Goal: Transaction & Acquisition: Book appointment/travel/reservation

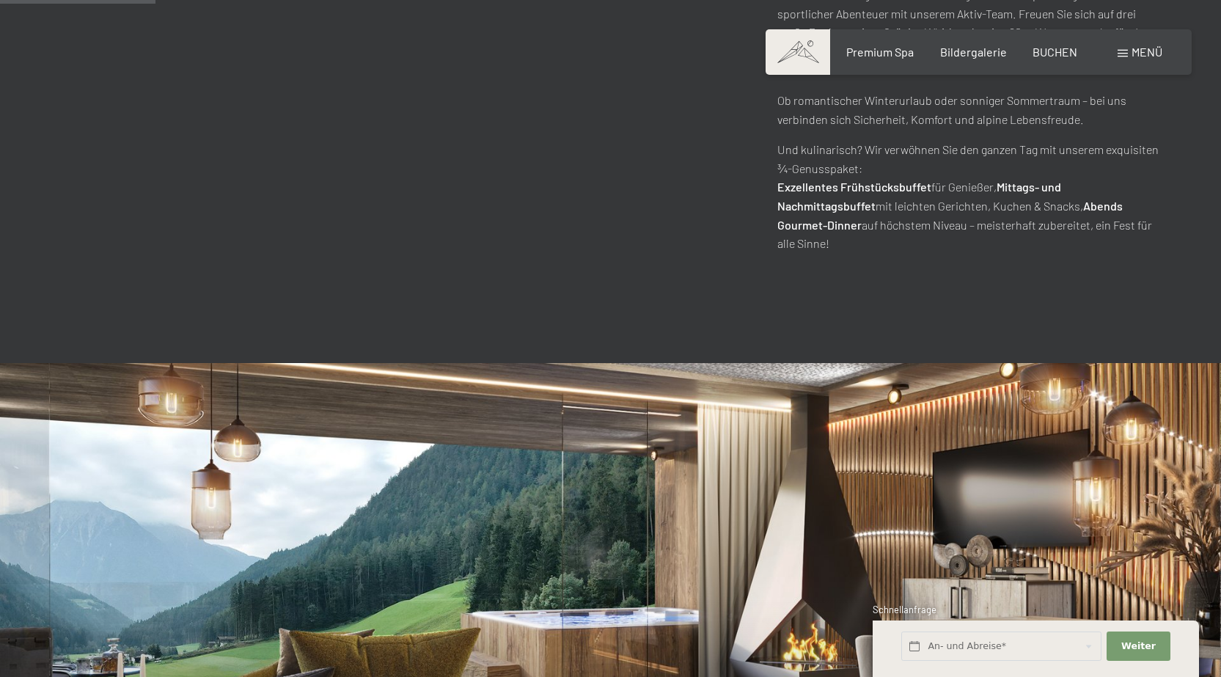
scroll to position [1100, 0]
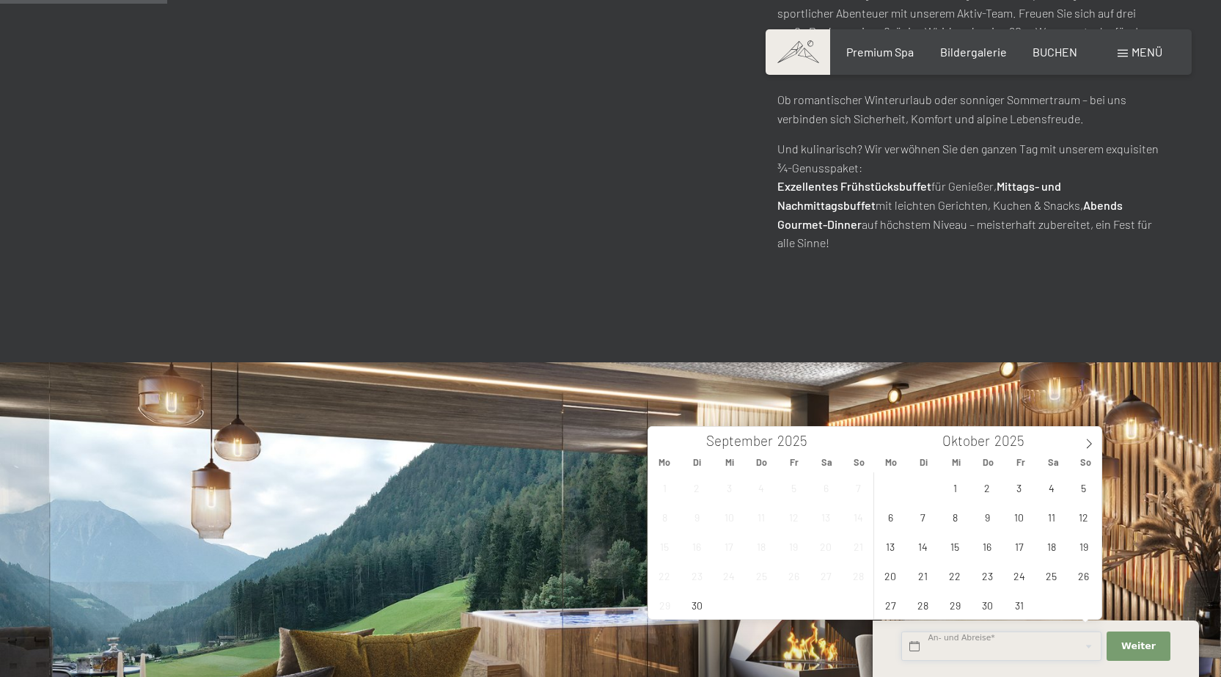
click at [991, 642] on input "text" at bounding box center [1001, 646] width 200 height 30
click at [892, 607] on span "27" at bounding box center [890, 604] width 29 height 29
click at [1014, 605] on span "31" at bounding box center [1019, 604] width 29 height 29
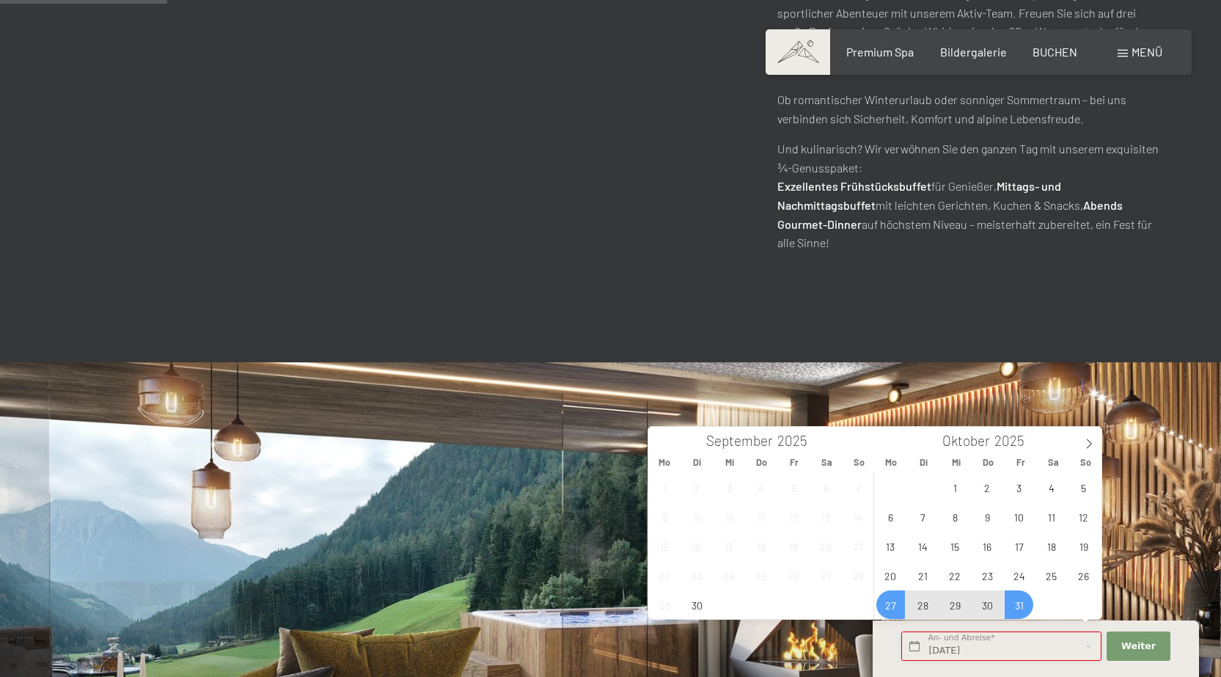
type input "Mo. 27.10.2025 - Fr. 31.10.2025"
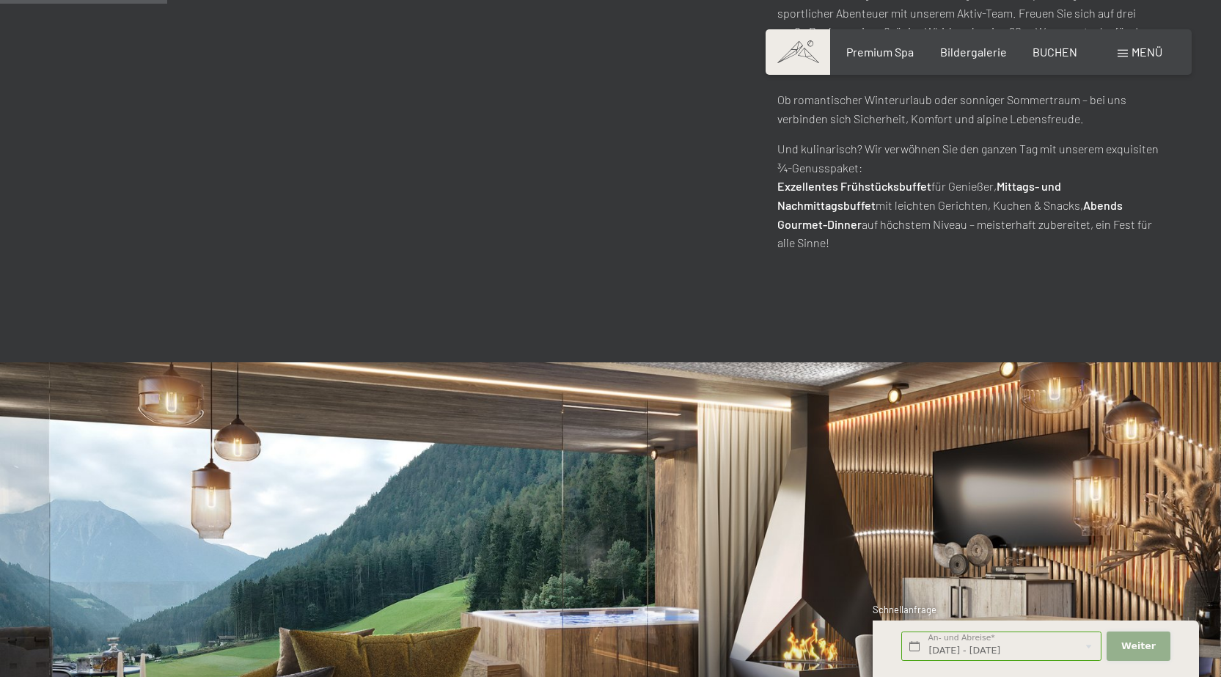
click at [1151, 654] on button "Weiter Adressfelder ausblenden" at bounding box center [1138, 646] width 63 height 30
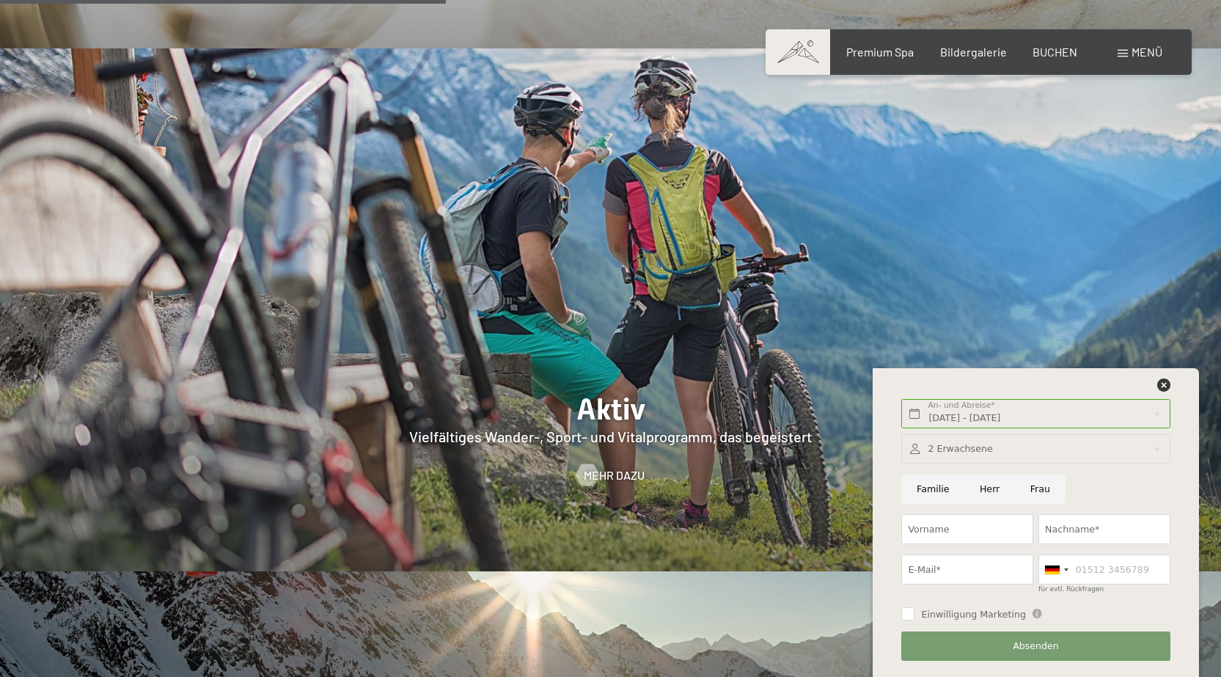
scroll to position [2933, 0]
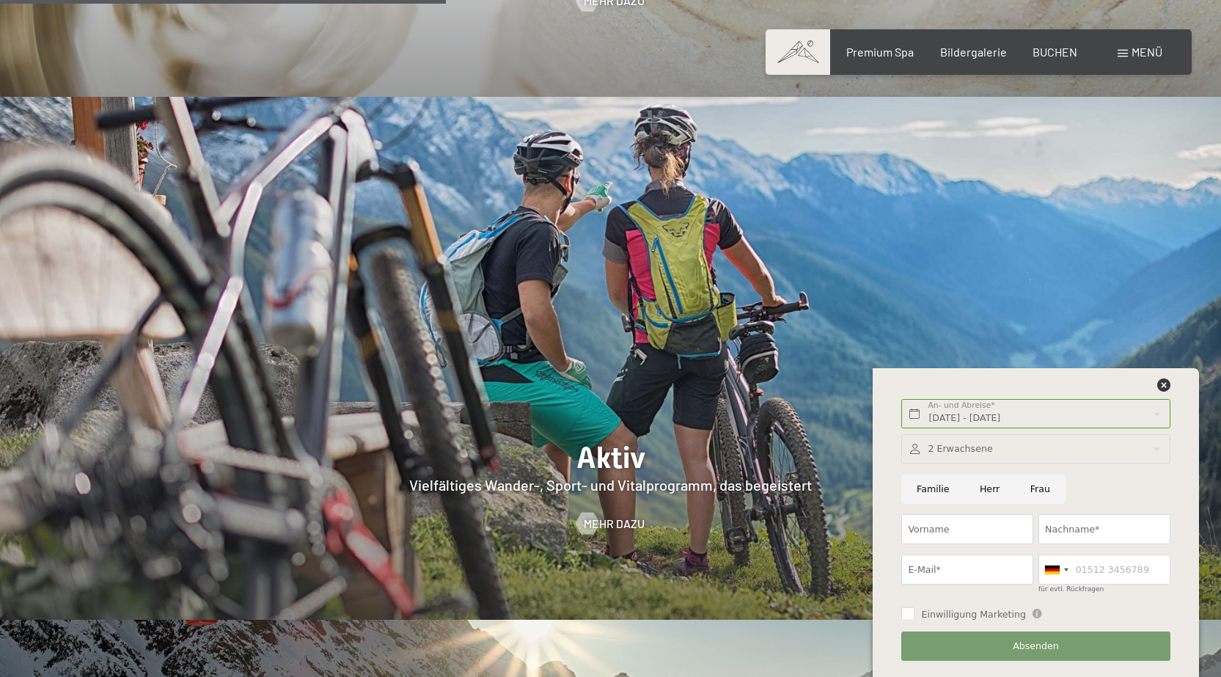
click at [1055, 60] on div "Buchen Anfragen Premium Spa Bildergalerie BUCHEN Menü DE IT EN Gutschein Bilder…" at bounding box center [978, 52] width 367 height 16
click at [1052, 44] on div "Buchen Anfragen Premium Spa Bildergalerie BUCHEN Menü DE IT EN Gutschein Bilder…" at bounding box center [978, 52] width 367 height 16
click at [1051, 44] on div "Buchen Anfragen Premium Spa Bildergalerie BUCHEN Menü DE IT EN Gutschein Bilder…" at bounding box center [978, 52] width 367 height 16
click at [1045, 51] on span "BUCHEN" at bounding box center [1055, 50] width 45 height 14
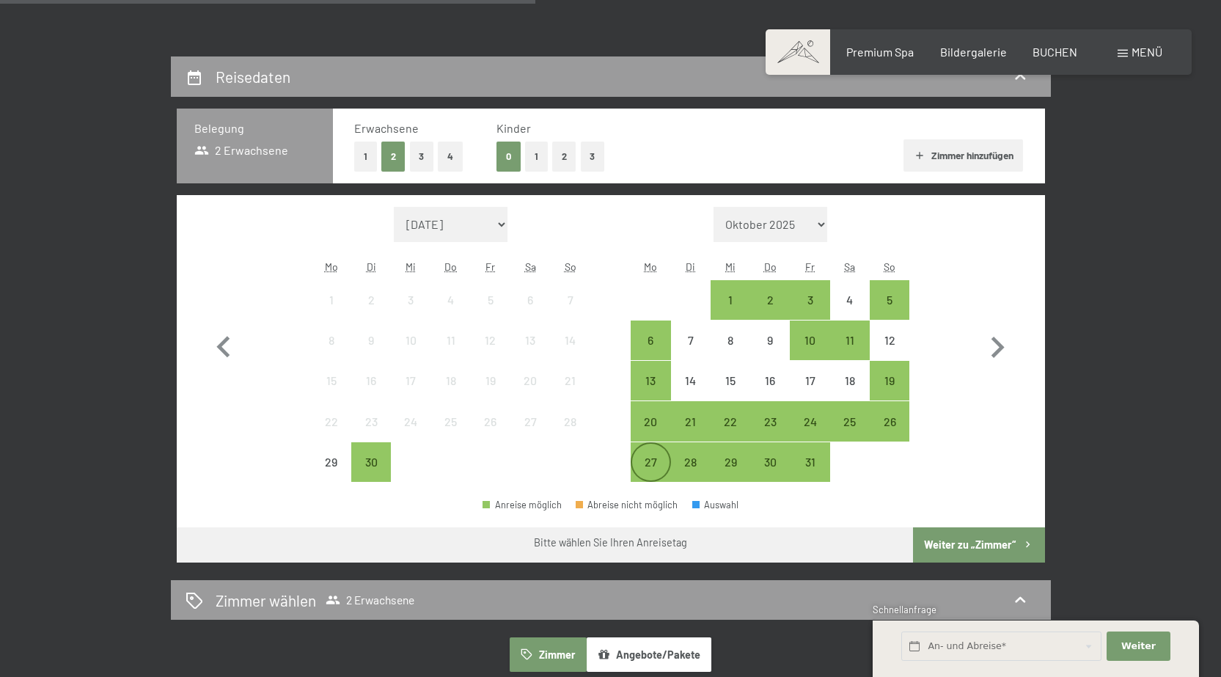
click at [654, 472] on div "27" at bounding box center [650, 474] width 37 height 37
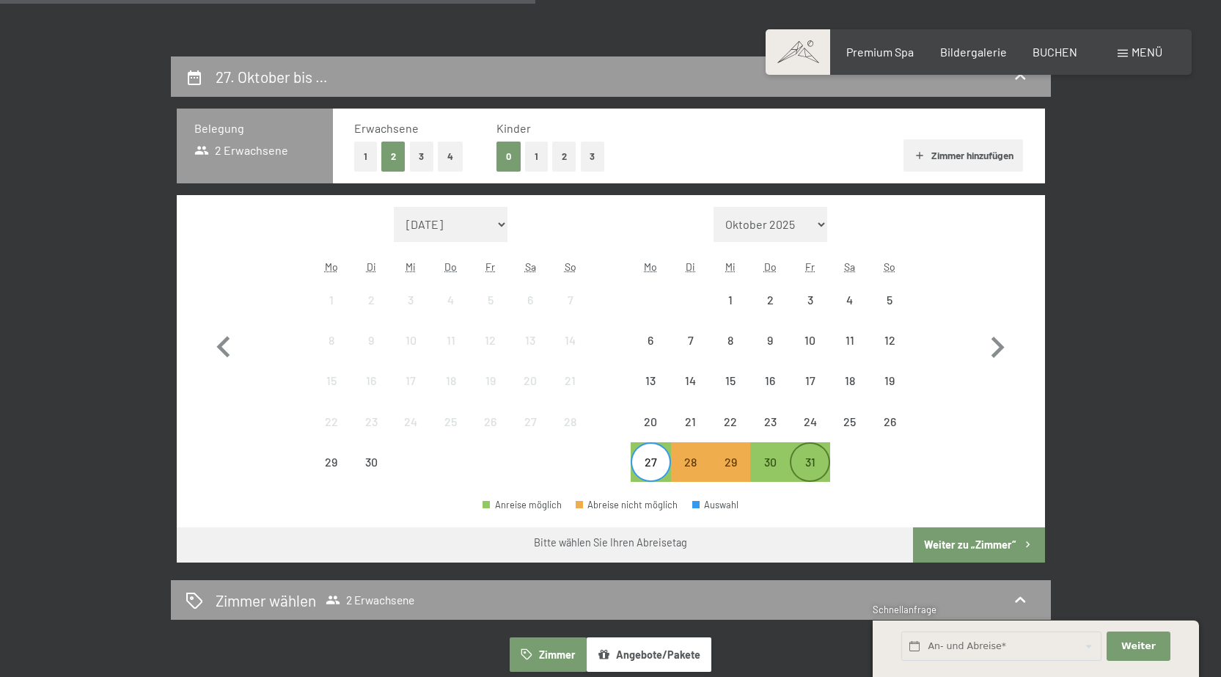
click at [796, 466] on div "31" at bounding box center [809, 474] width 37 height 37
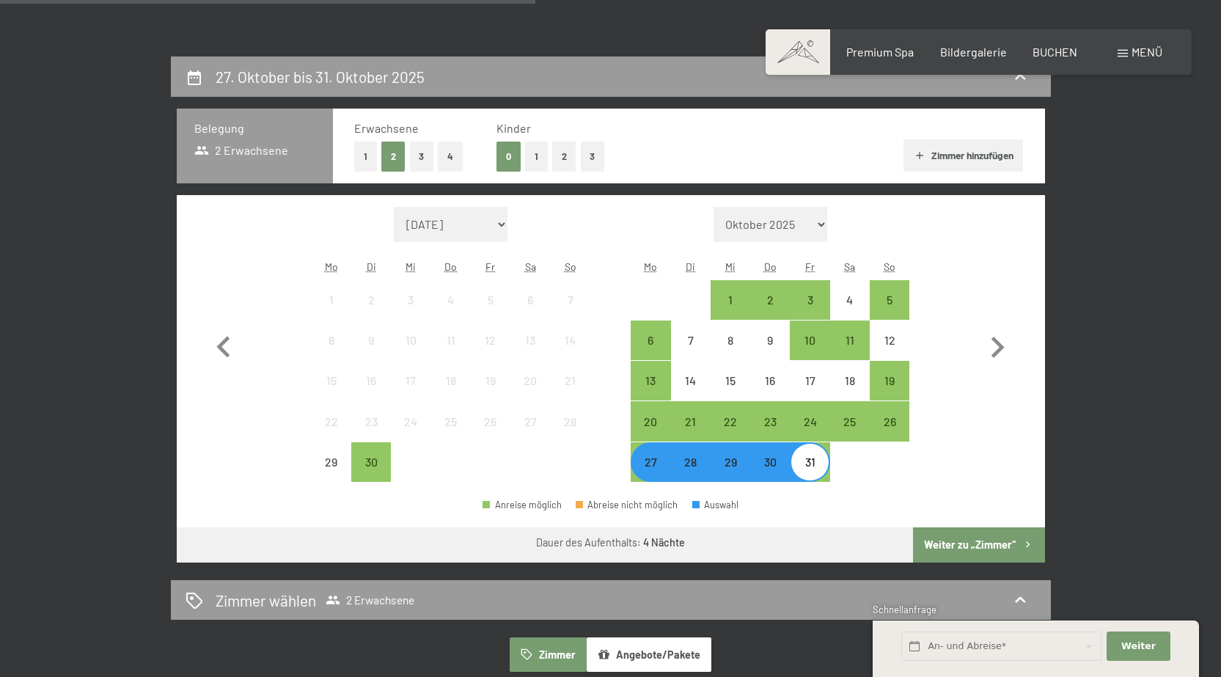
click at [956, 540] on button "Weiter zu „Zimmer“" at bounding box center [978, 544] width 131 height 35
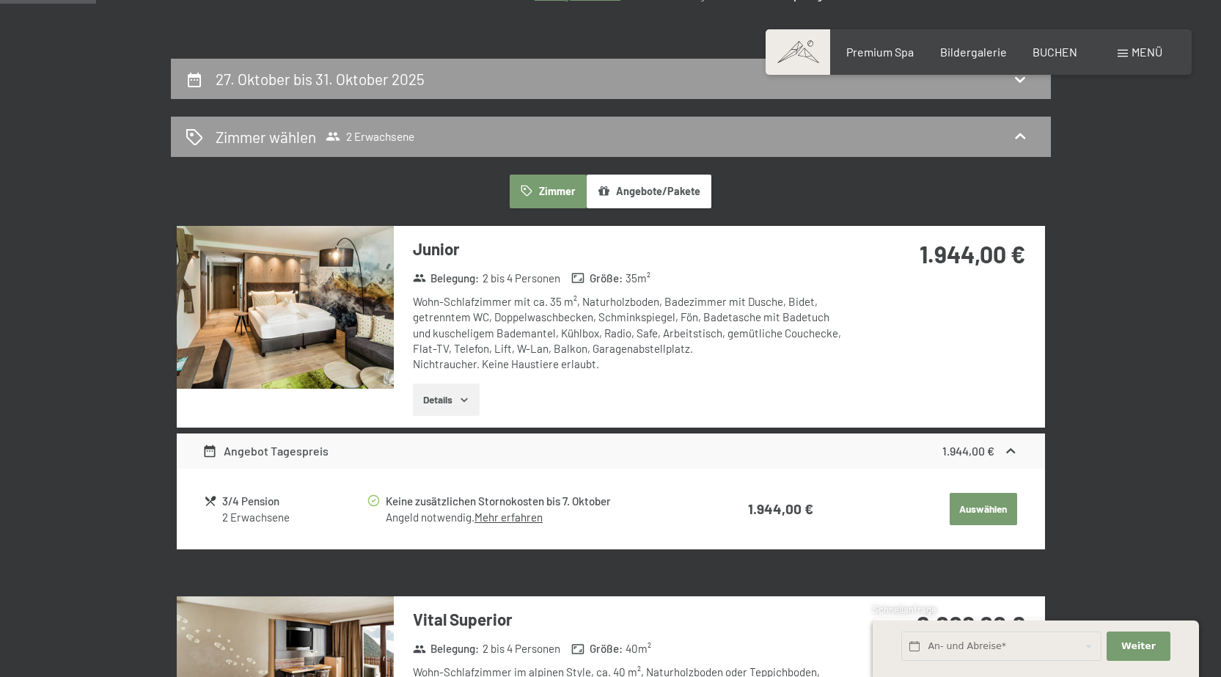
scroll to position [276, 0]
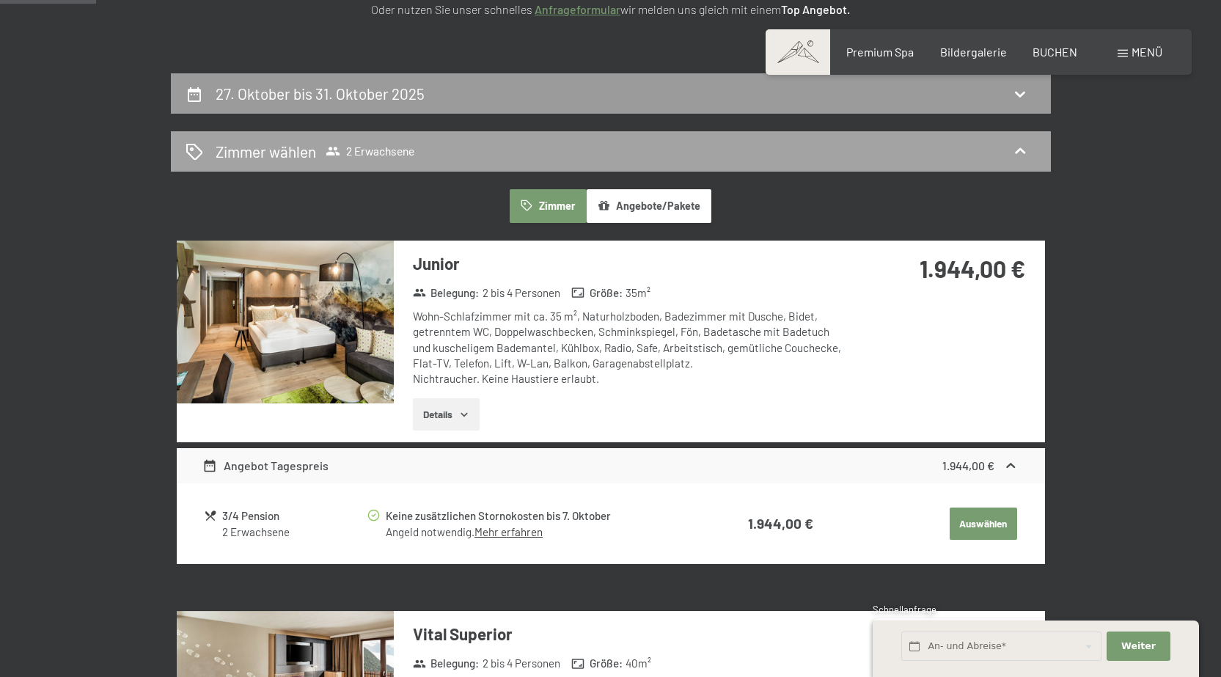
click at [703, 155] on div "Zimmer wählen 2 Erwachsene" at bounding box center [611, 151] width 851 height 21
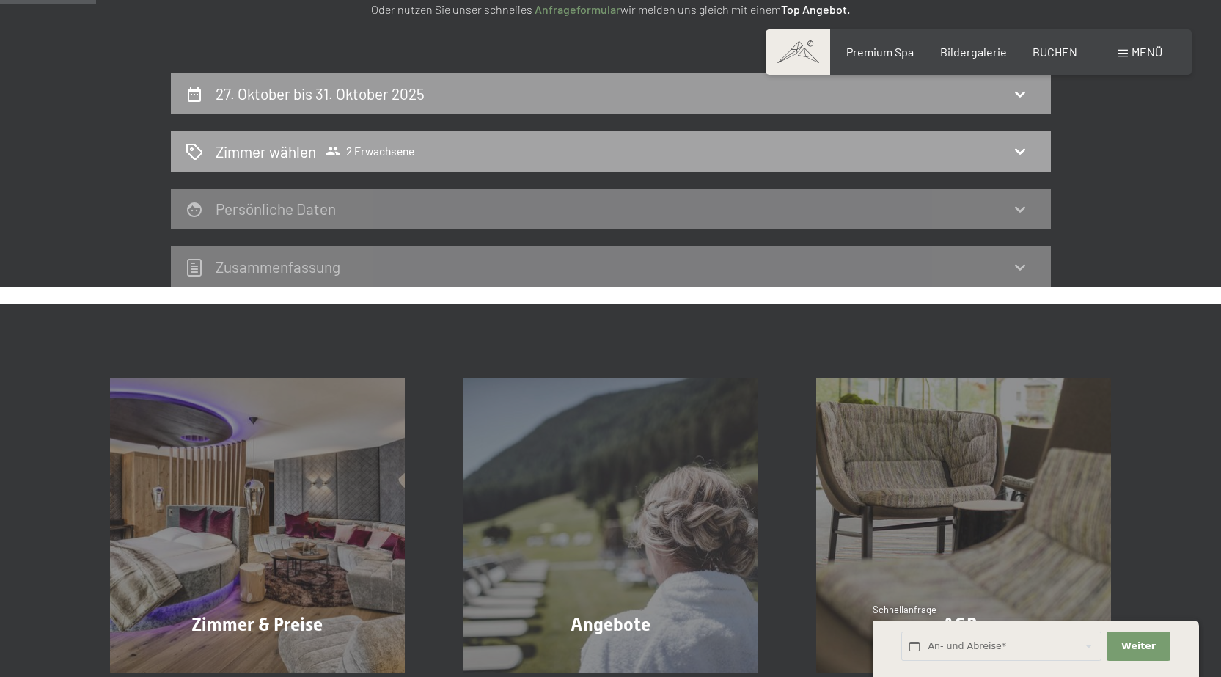
click at [670, 152] on div "Zimmer wählen 2 Erwachsene" at bounding box center [611, 151] width 851 height 21
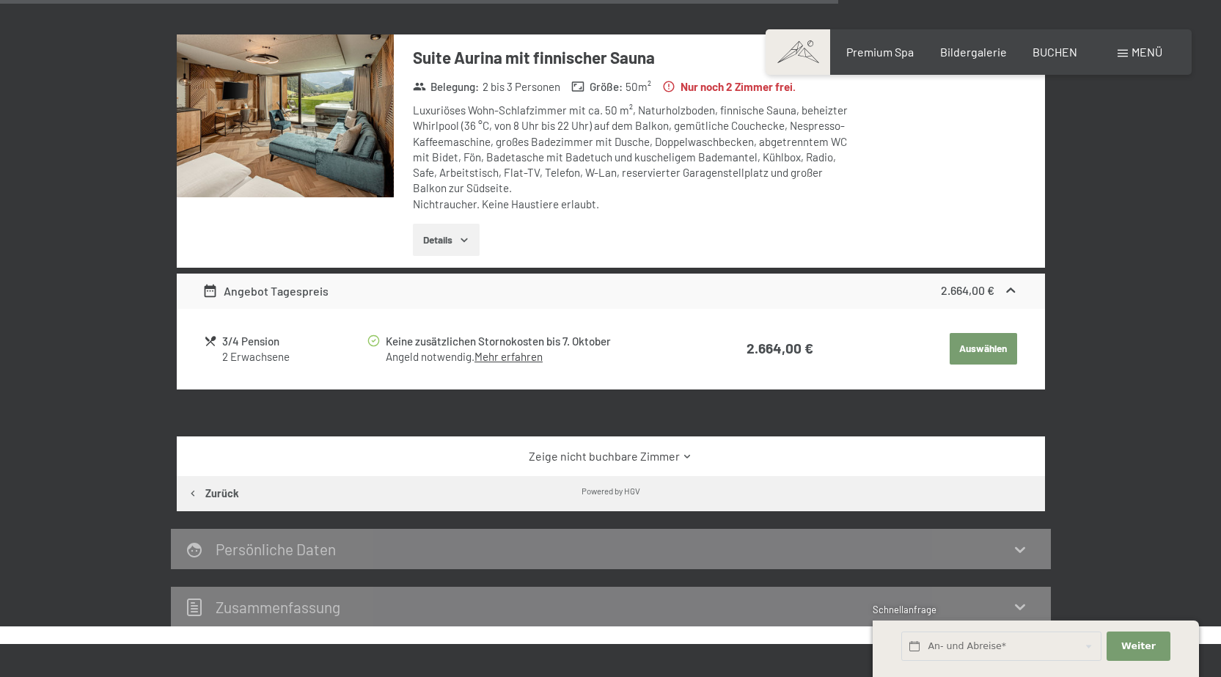
scroll to position [2713, 0]
